Goal: Information Seeking & Learning: Learn about a topic

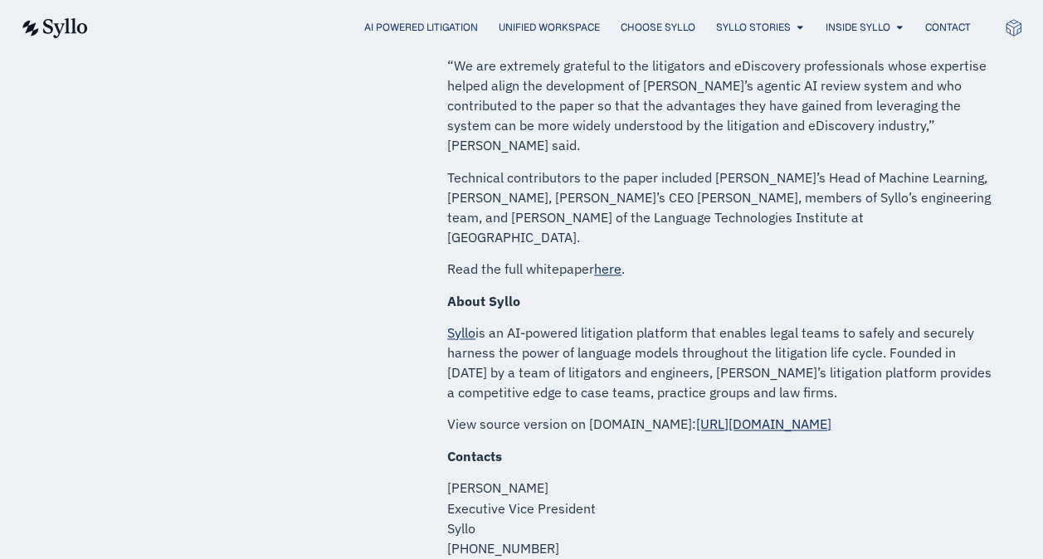
scroll to position [1079, 0]
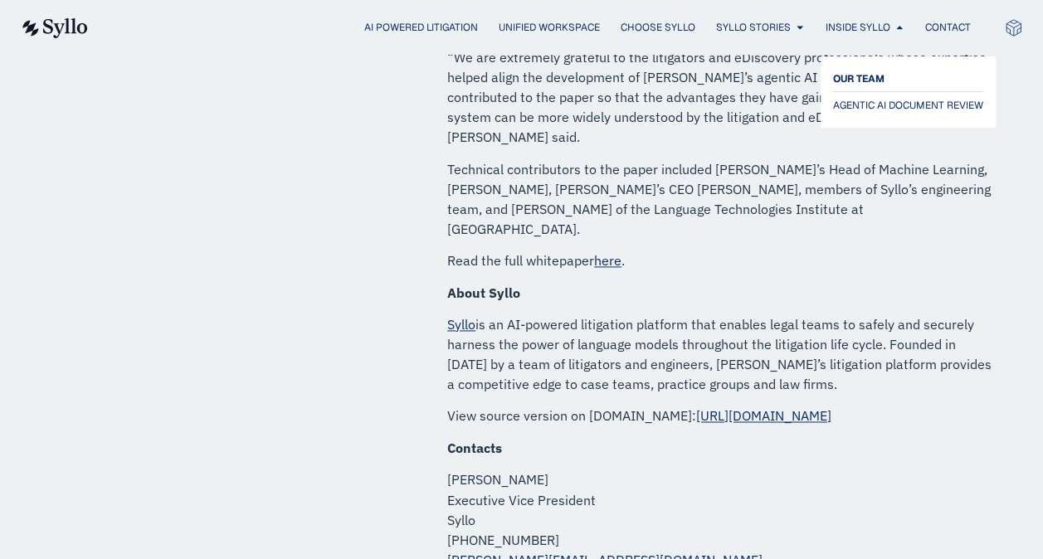
click at [874, 71] on span "OUR TEAM" at bounding box center [858, 79] width 51 height 20
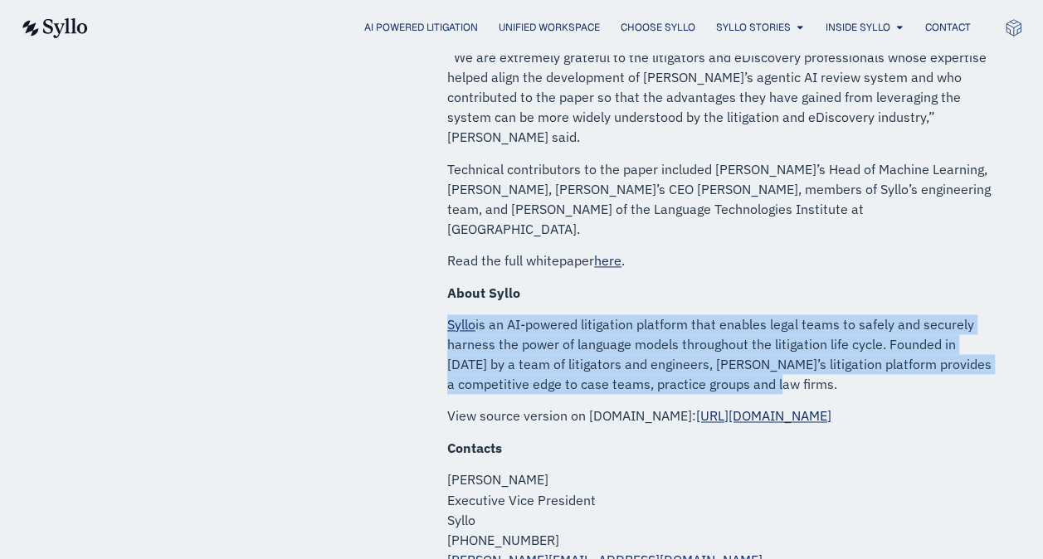
drag, startPoint x: 715, startPoint y: 323, endPoint x: 425, endPoint y: 271, distance: 295.2
copy p "Syllo is an AI-powered litigation platform that enables legal teams to safely a…"
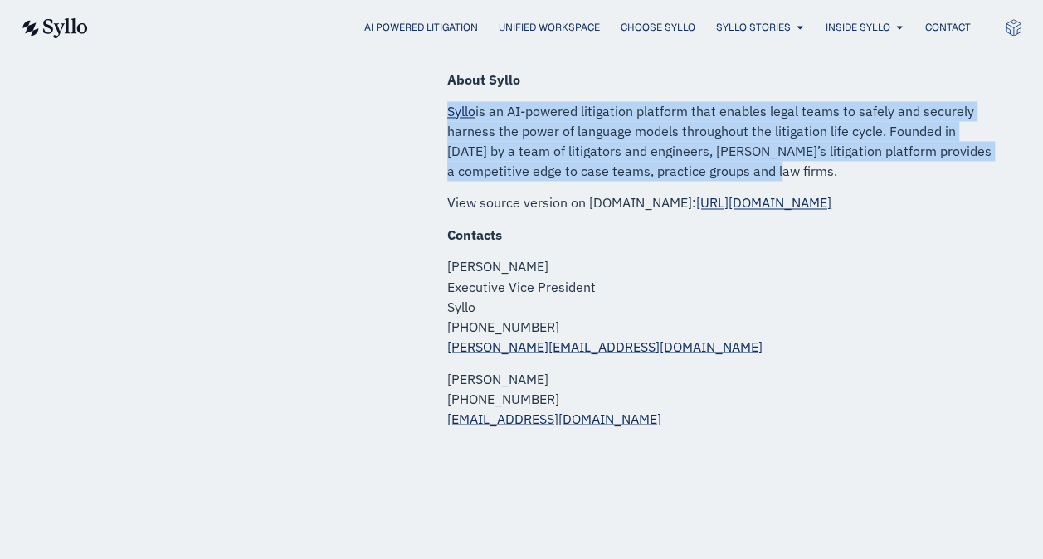
scroll to position [1300, 0]
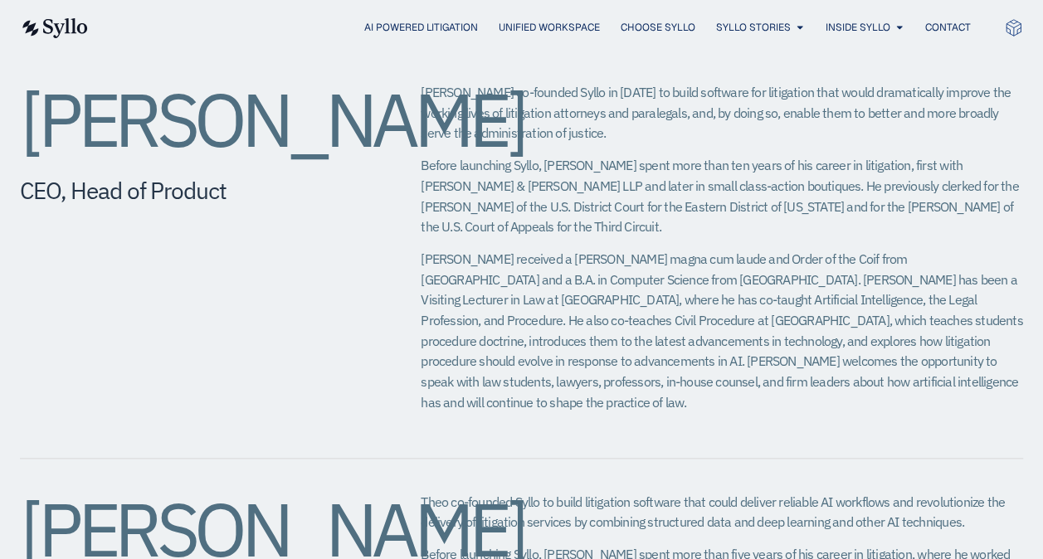
scroll to position [664, 0]
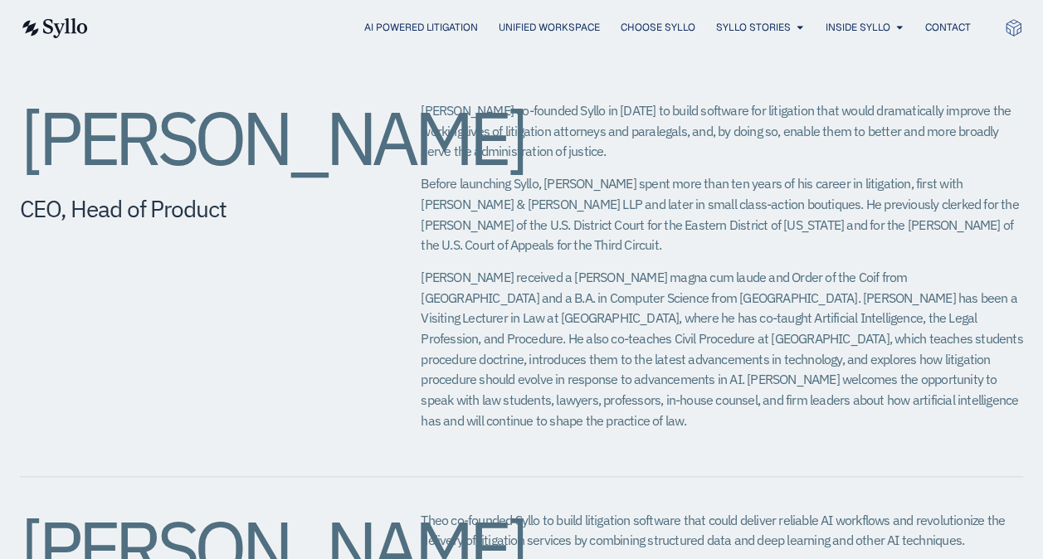
click at [422, 316] on p "Jeff received a J.D. magna cum laude and Order of the Coif from Georgetown Univ…" at bounding box center [722, 349] width 603 height 164
drag, startPoint x: 423, startPoint y: 318, endPoint x: 732, endPoint y: 321, distance: 308.8
click at [732, 321] on p "Jeff received a J.D. magna cum laude and Order of the Coif from Georgetown Univ…" at bounding box center [722, 349] width 603 height 164
